Goal: Transaction & Acquisition: Purchase product/service

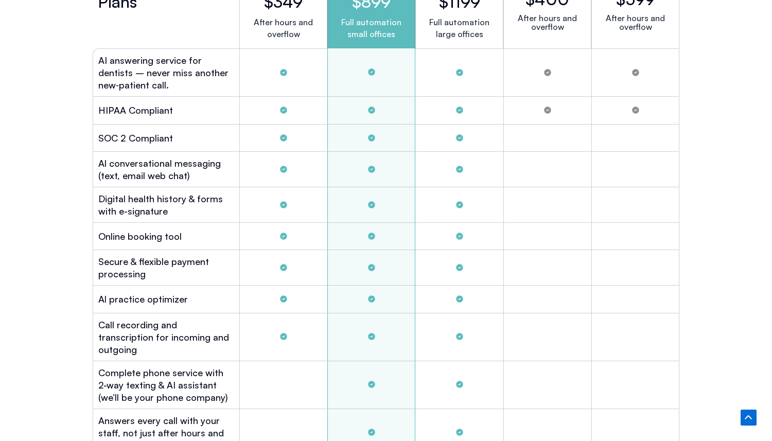
scroll to position [2775, 0]
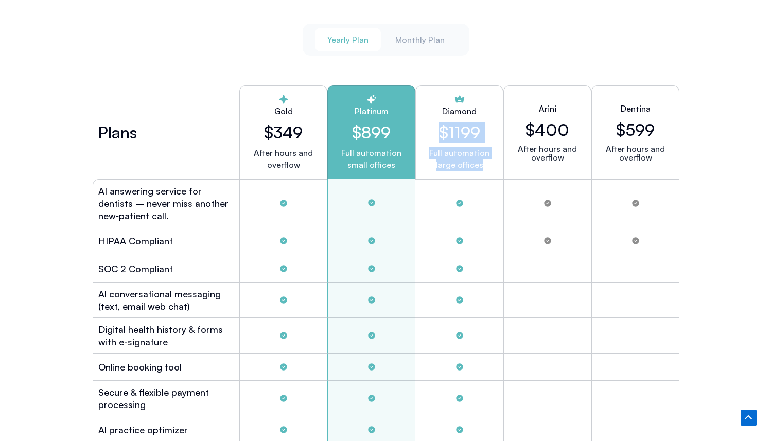
drag, startPoint x: 431, startPoint y: 116, endPoint x: 488, endPoint y: 169, distance: 77.9
click at [488, 169] on div "Diamond $1199 Full automation large offices" at bounding box center [460, 132] width 88 height 94
click at [488, 169] on div "Full automation large offices" at bounding box center [459, 165] width 60 height 37
drag, startPoint x: 494, startPoint y: 164, endPoint x: 432, endPoint y: 89, distance: 98.0
click at [432, 89] on div "Diamond $1199 Full automation large offices" at bounding box center [460, 132] width 88 height 94
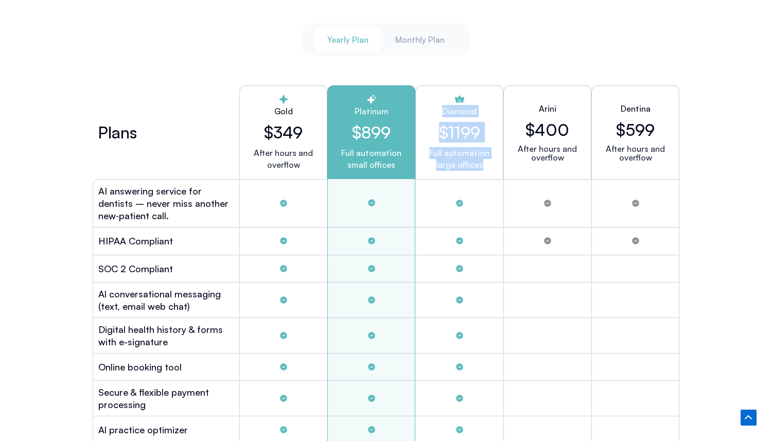
click at [432, 89] on div "Diamond $1199 Full automation large offices" at bounding box center [460, 132] width 88 height 94
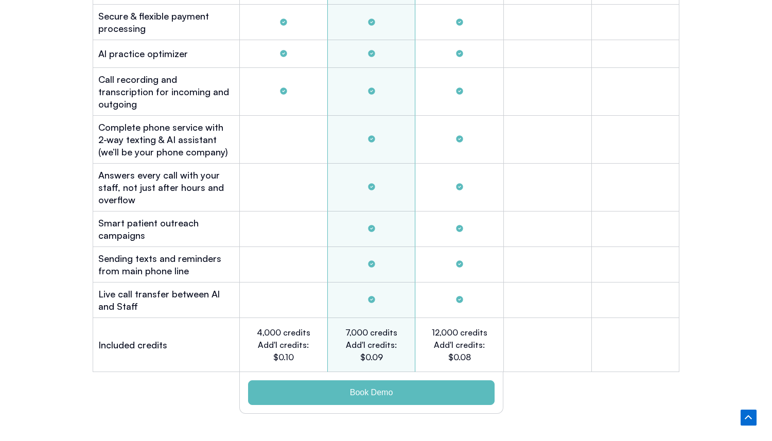
scroll to position [3152, 0]
drag, startPoint x: 428, startPoint y: 319, endPoint x: 487, endPoint y: 310, distance: 59.4
click at [487, 318] on div "12,000 credits Add'l credits: $0.08" at bounding box center [460, 345] width 88 height 54
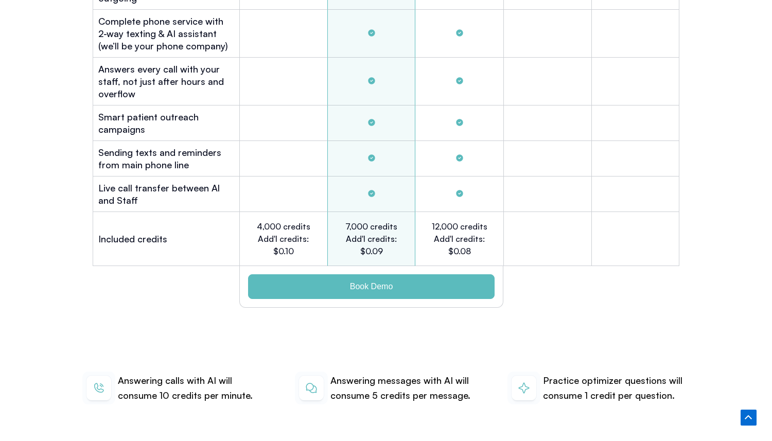
scroll to position [3271, 0]
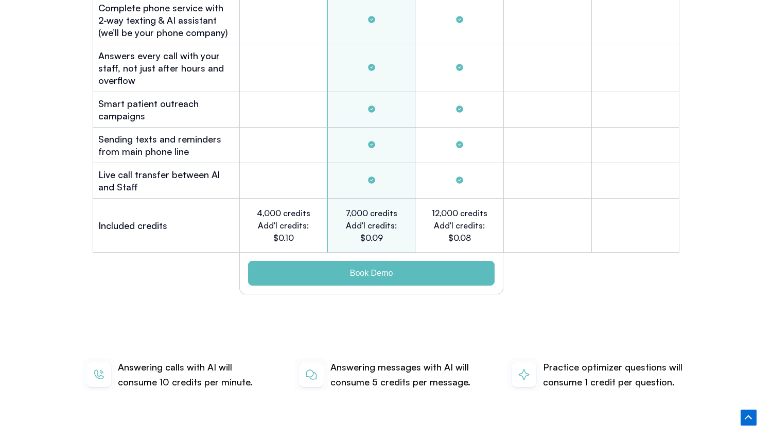
click at [136, 373] on p "Answering calls with AI will consume 10 credits per minute." at bounding box center [191, 375] width 147 height 30
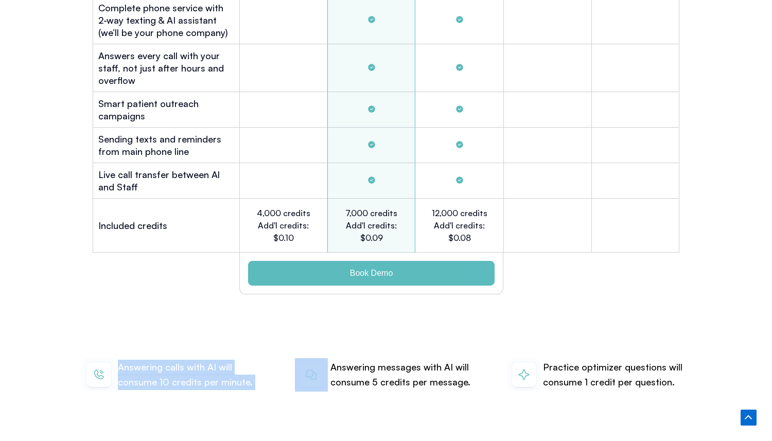
click at [136, 373] on p "Answering calls with AI will consume 10 credits per minute." at bounding box center [191, 375] width 147 height 30
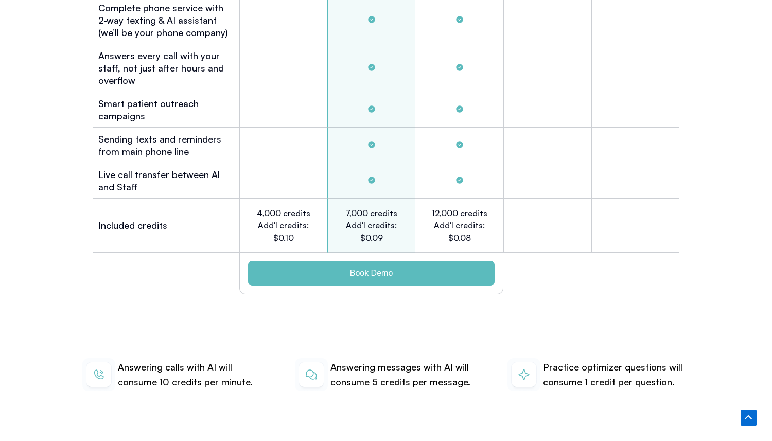
click at [422, 199] on div "12,000 credits Add'l credits: $0.08" at bounding box center [460, 226] width 88 height 54
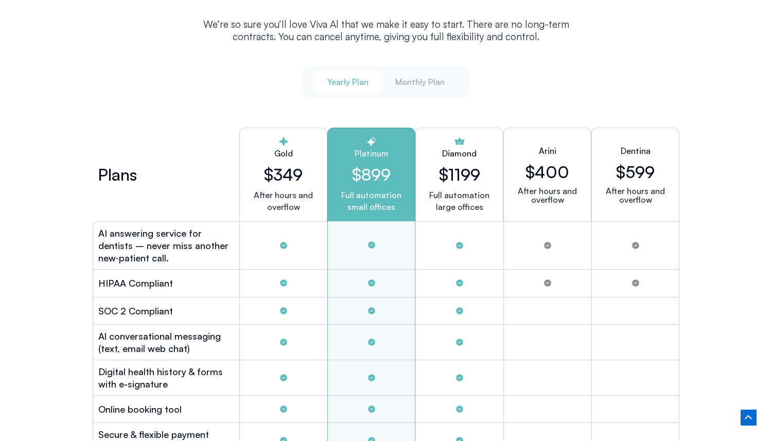
scroll to position [2737, 0]
